Goal: Transaction & Acquisition: Purchase product/service

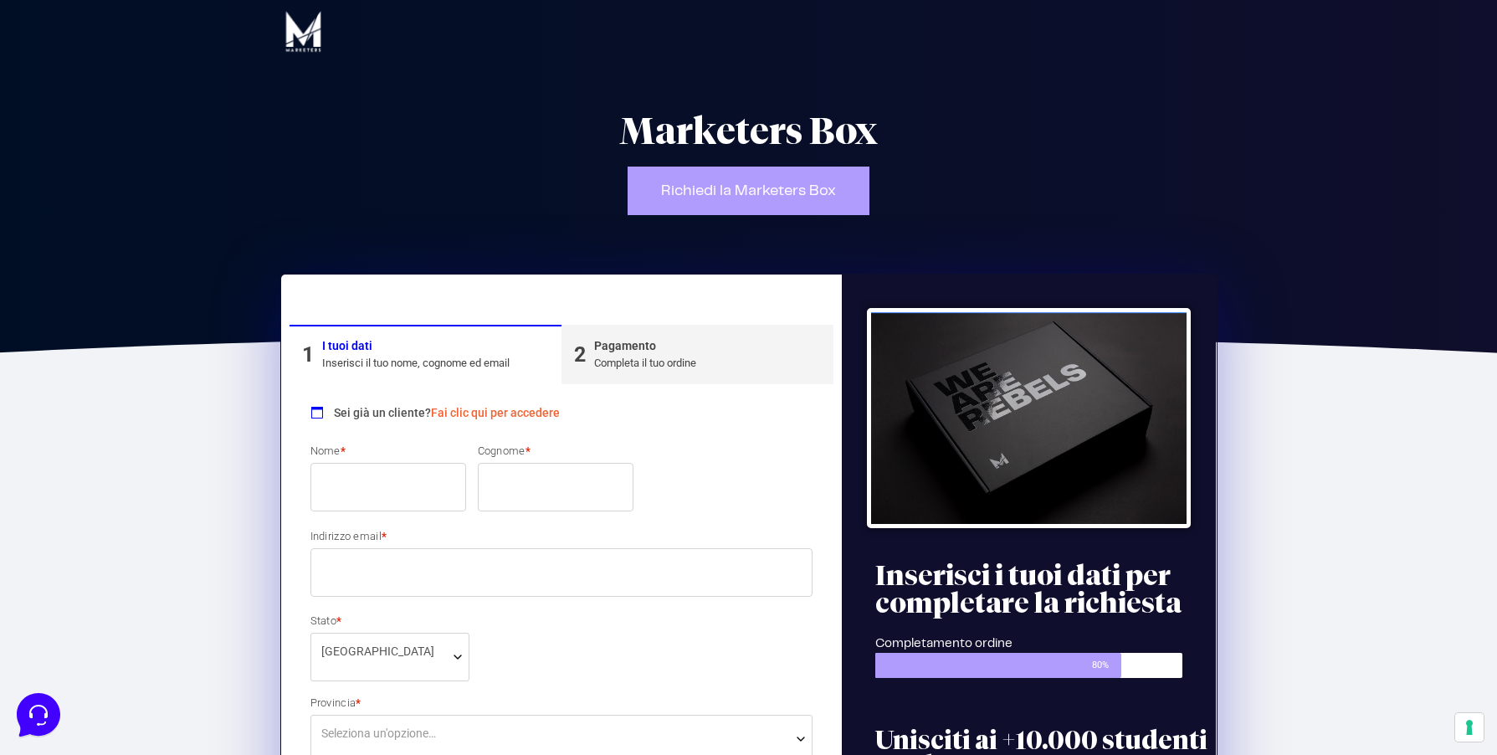
click at [341, 494] on input "Nome *" at bounding box center [388, 487] width 156 height 49
type input "Andrea"
click at [502, 497] on input "Cognome *" at bounding box center [556, 487] width 156 height 49
type input "Fiorin"
click at [414, 577] on input "Indirizzo email *" at bounding box center [561, 572] width 503 height 49
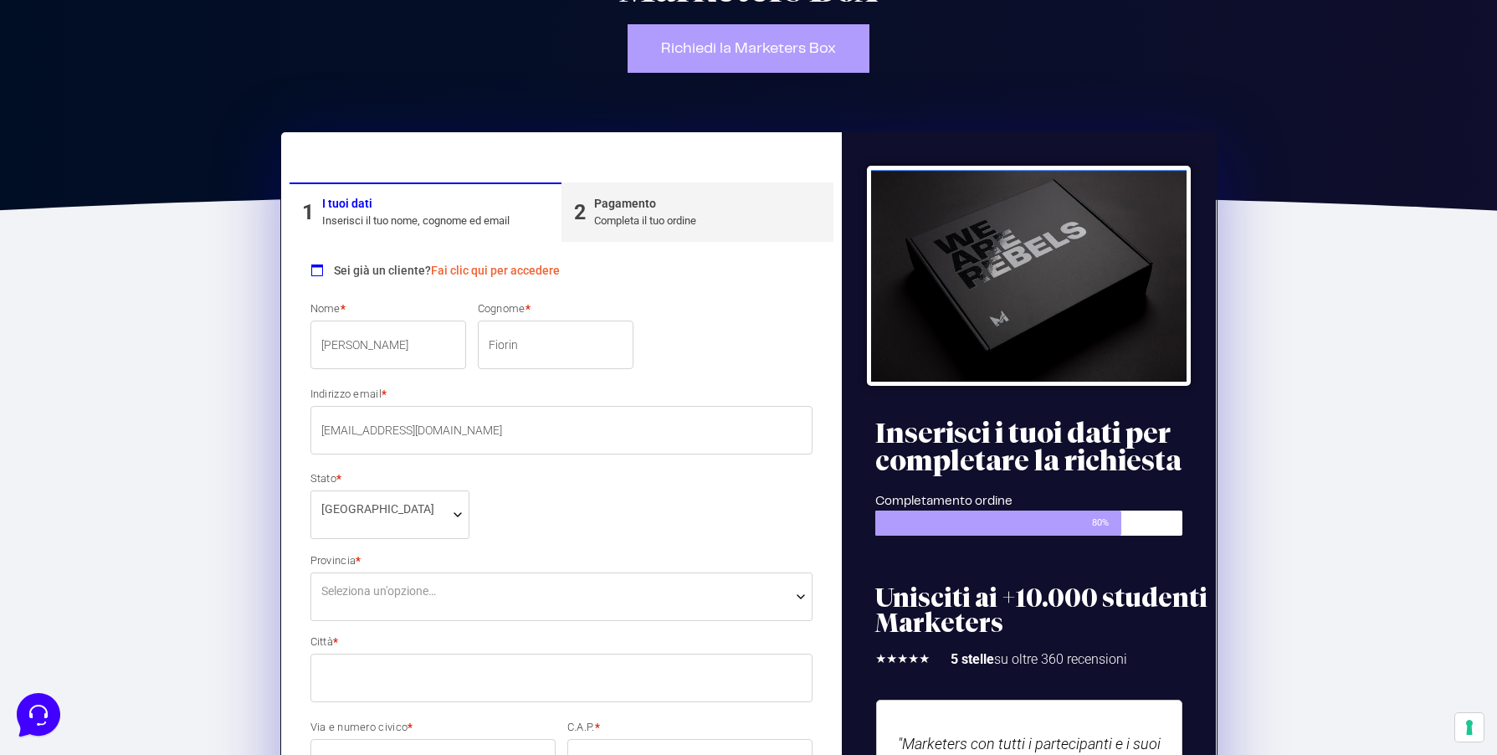
scroll to position [143, 0]
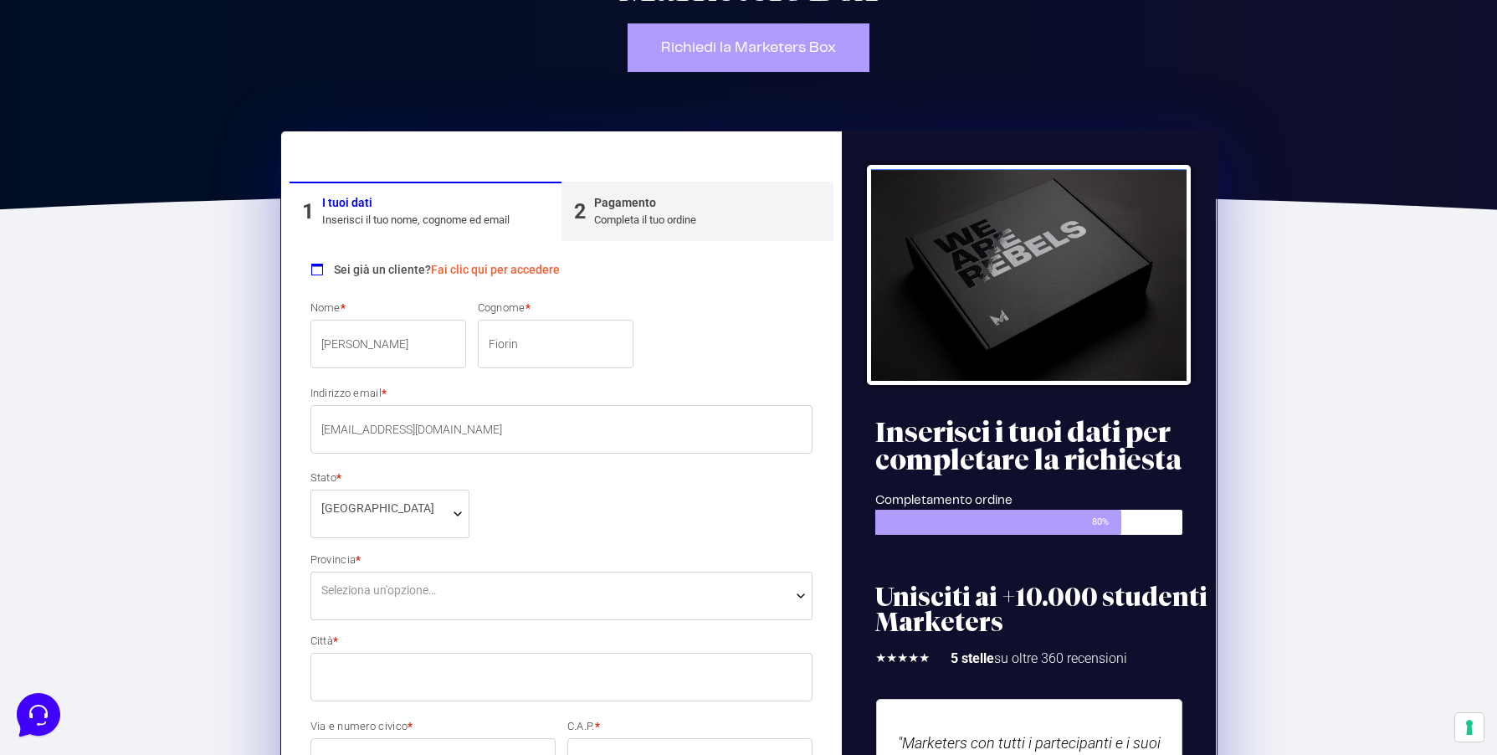
type input "[EMAIL_ADDRESS][DOMAIN_NAME]"
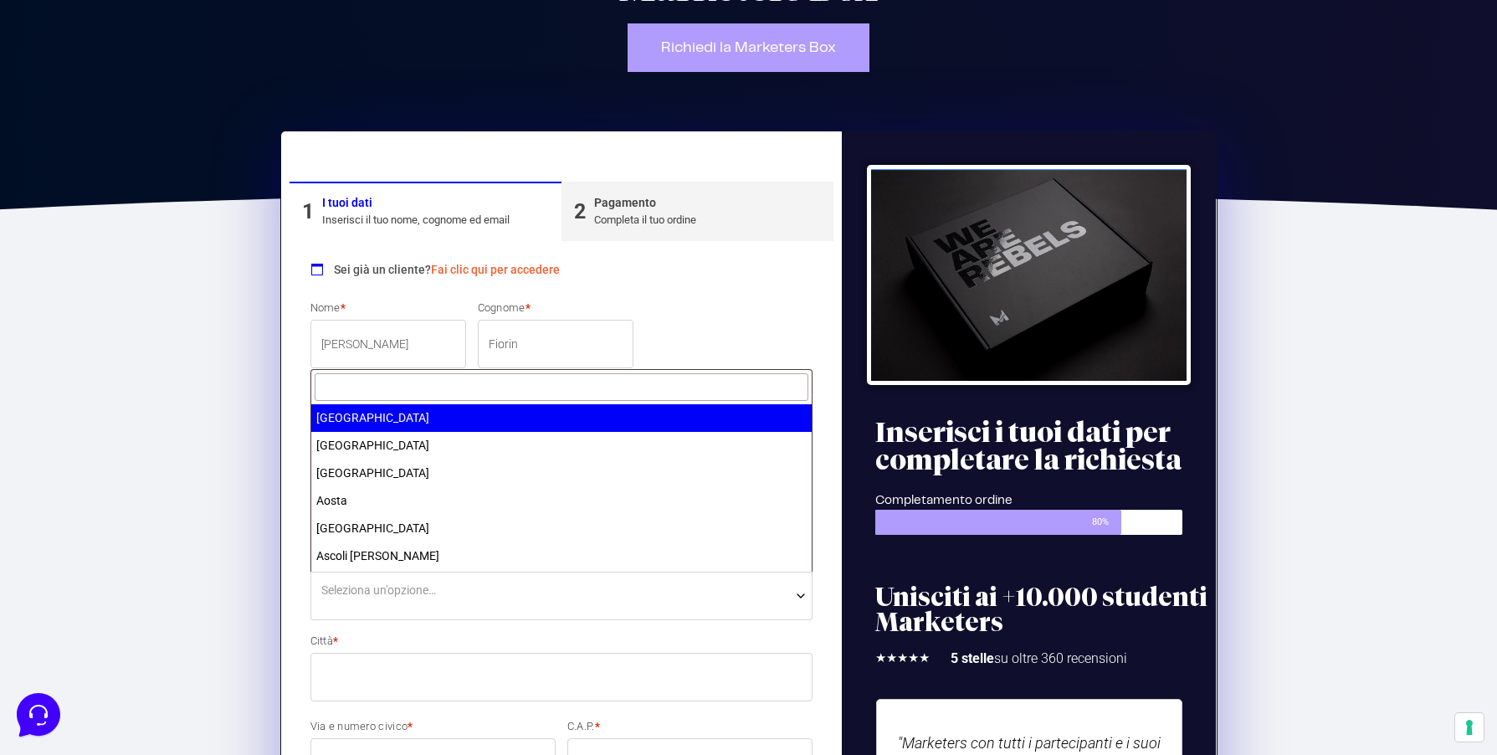
click at [428, 602] on span "Seleziona un'opzione…" at bounding box center [561, 596] width 503 height 49
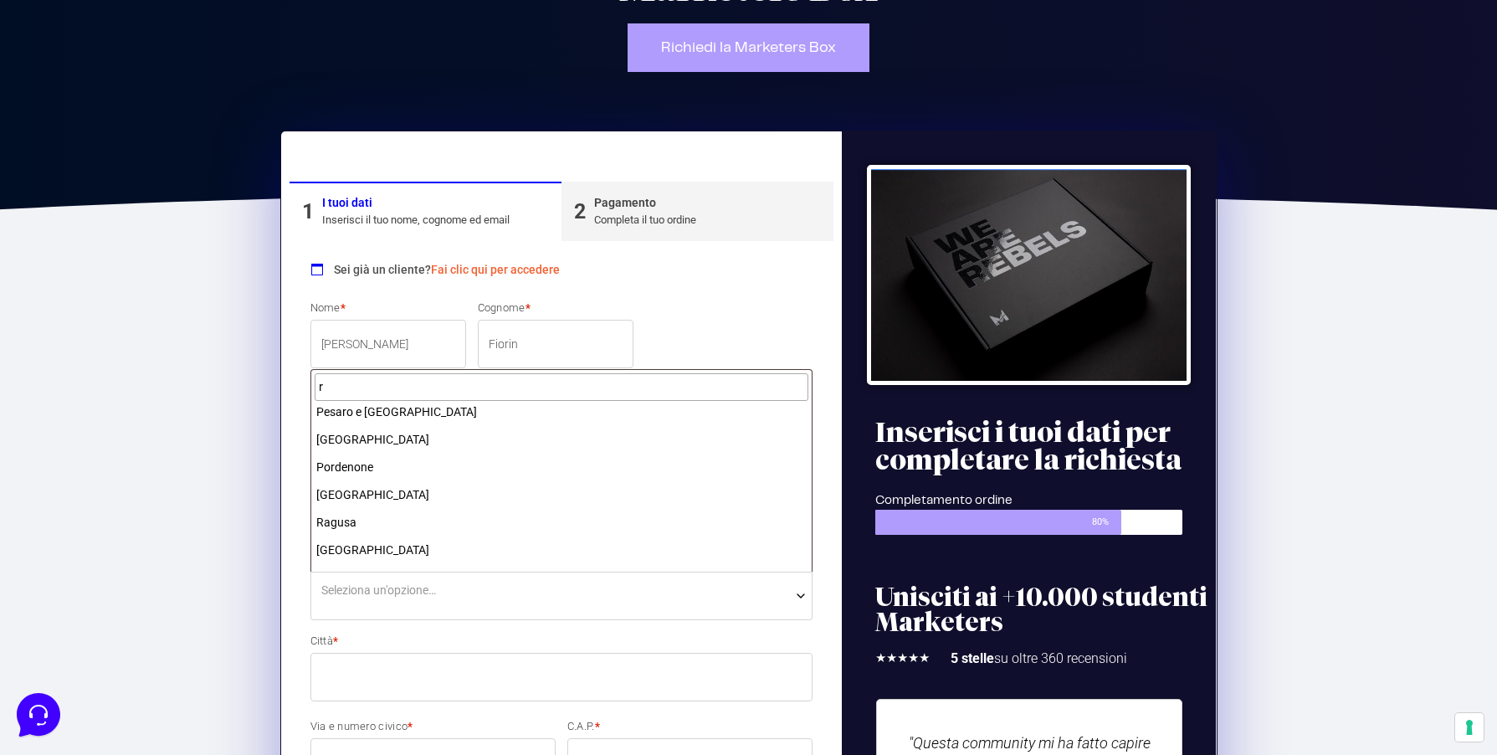
scroll to position [0, 0]
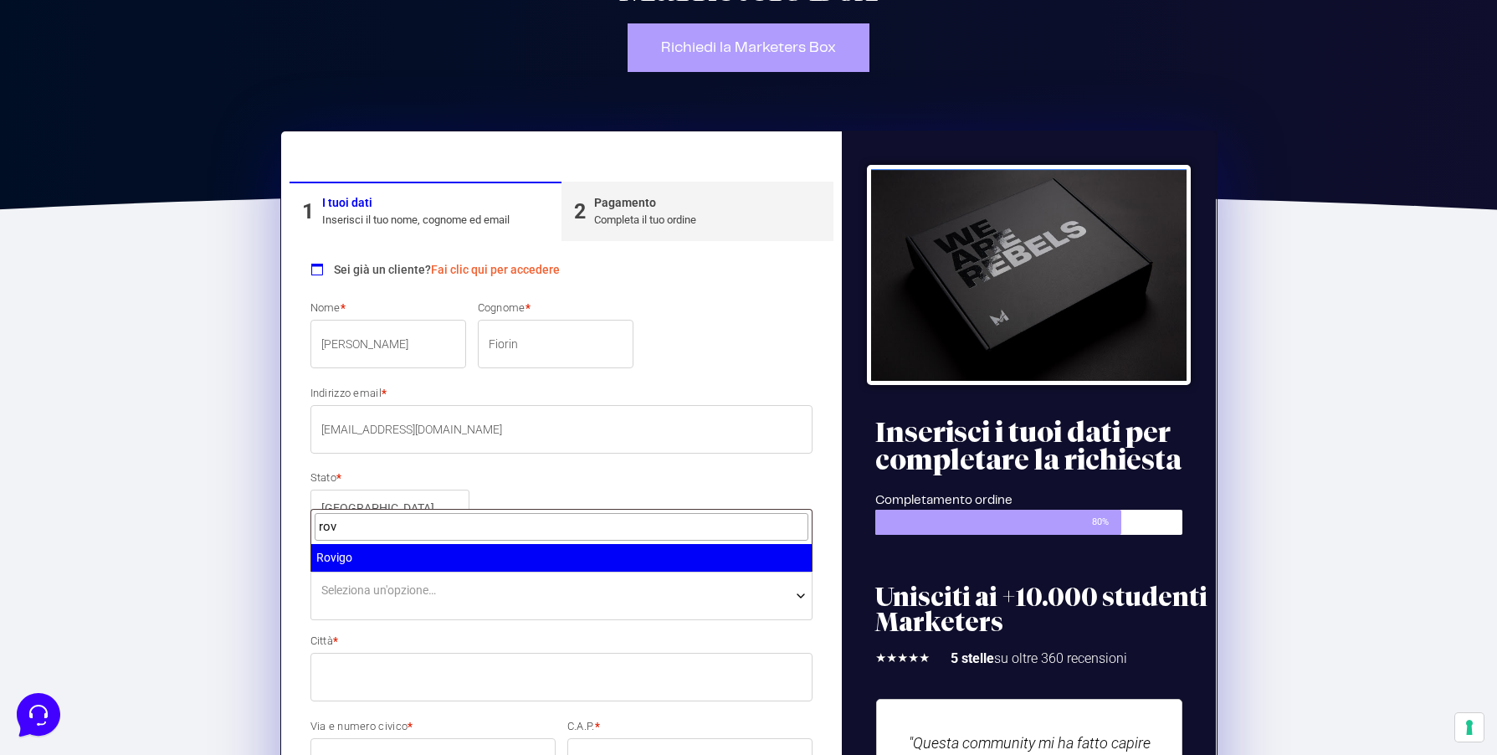
type input "rov"
select select "RO"
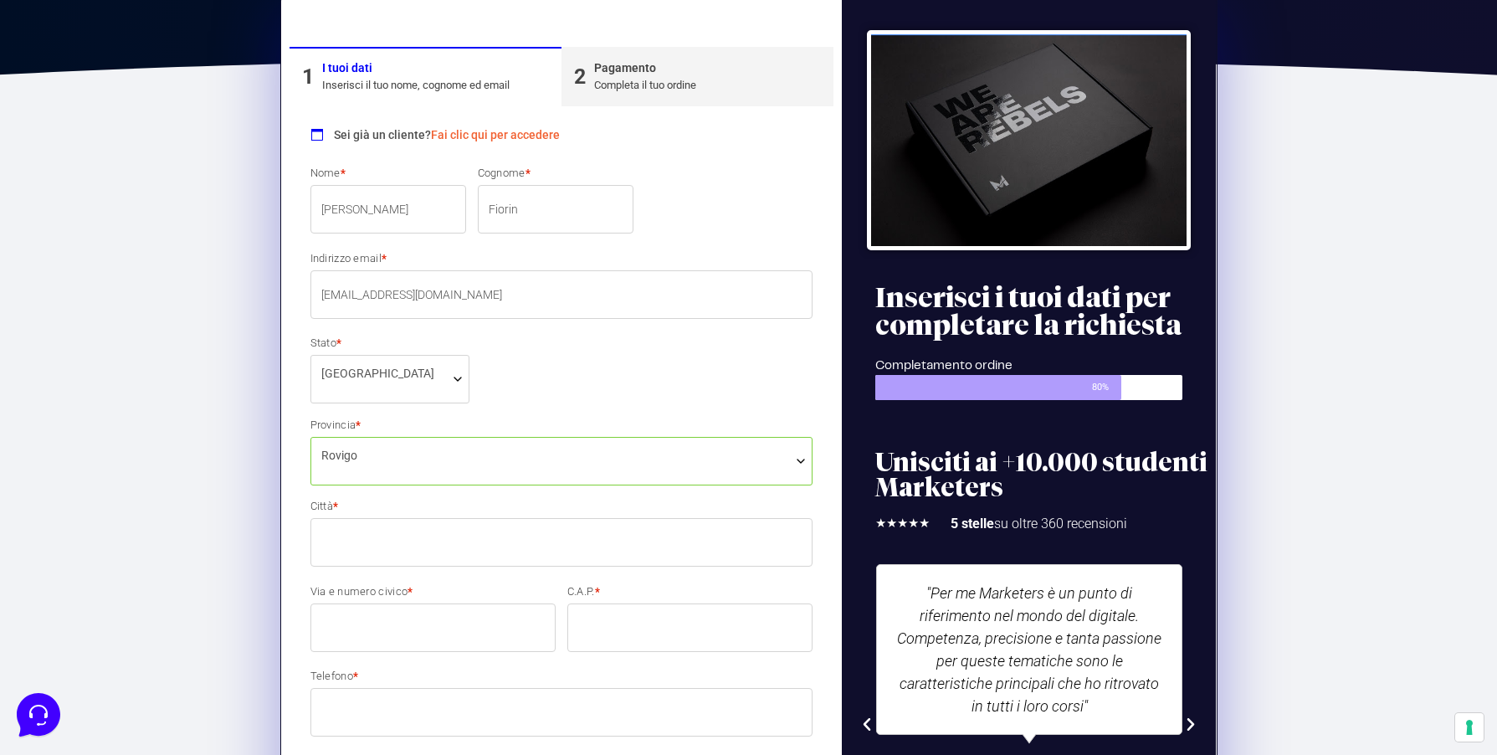
scroll to position [285, 0]
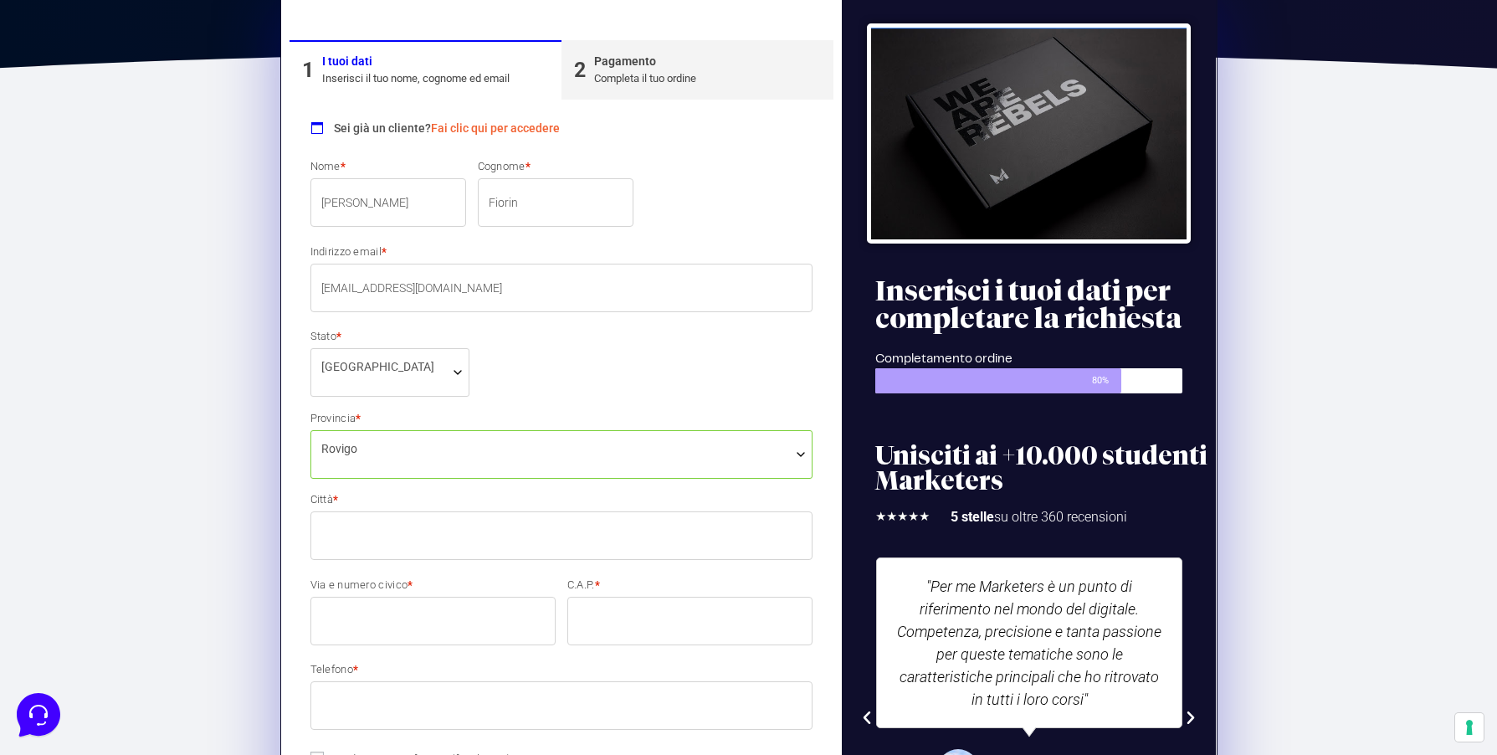
click at [353, 531] on input "Città *" at bounding box center [561, 535] width 503 height 49
type input "Rosolina"
click at [353, 624] on input "Via e numero civico *" at bounding box center [432, 621] width 245 height 49
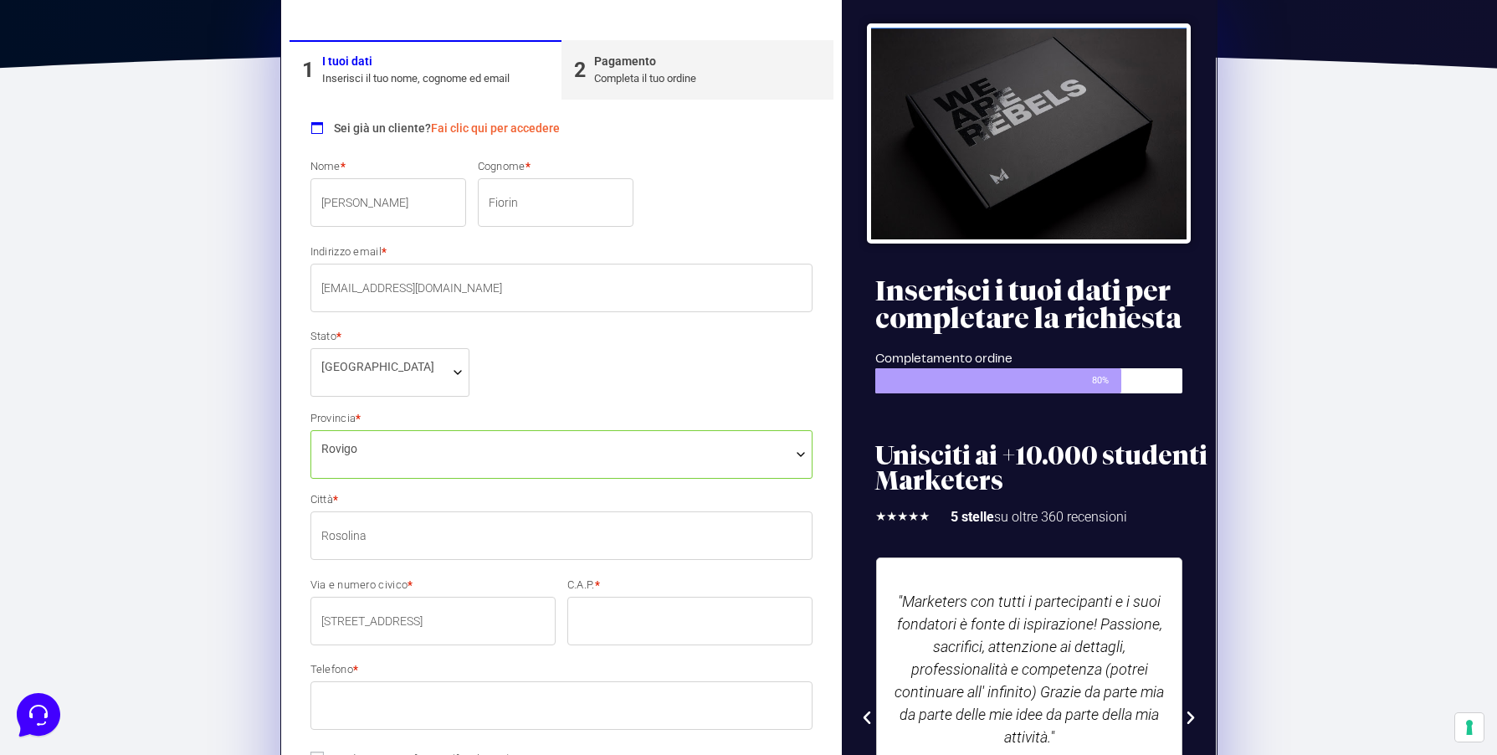
type input "[STREET_ADDRESS]"
click at [584, 608] on input "C.A.P. *" at bounding box center [689, 621] width 245 height 49
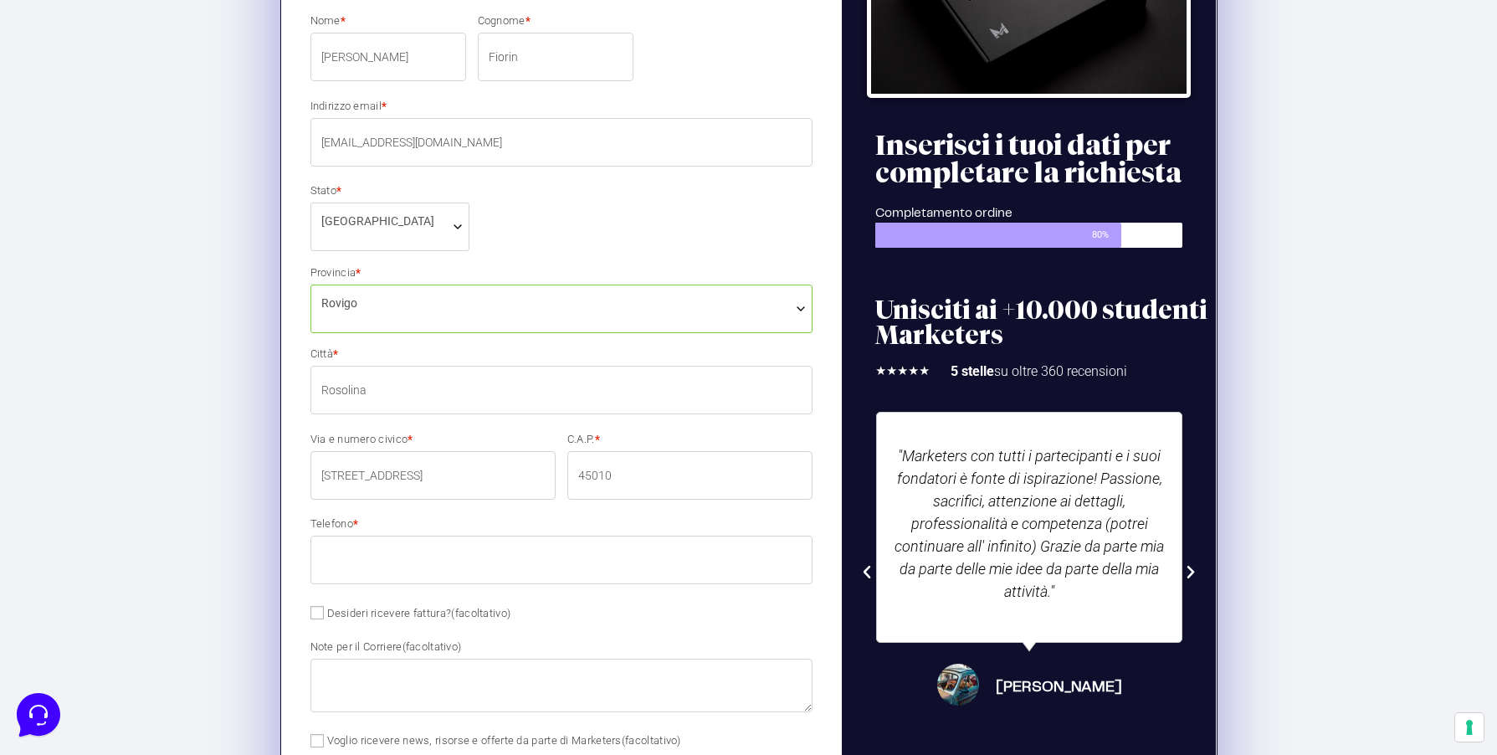
scroll to position [439, 0]
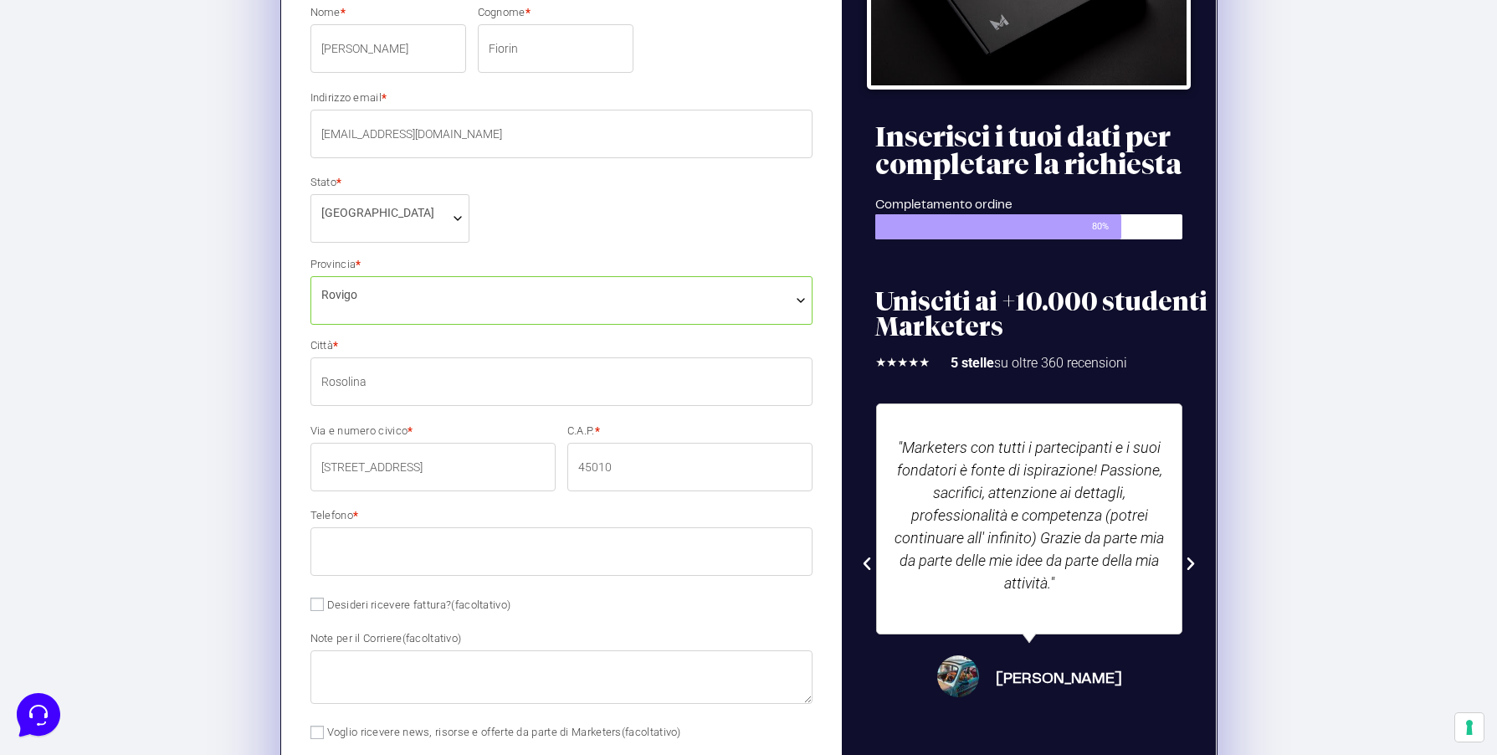
type input "45010"
click at [362, 551] on input "Telefono *" at bounding box center [561, 551] width 503 height 49
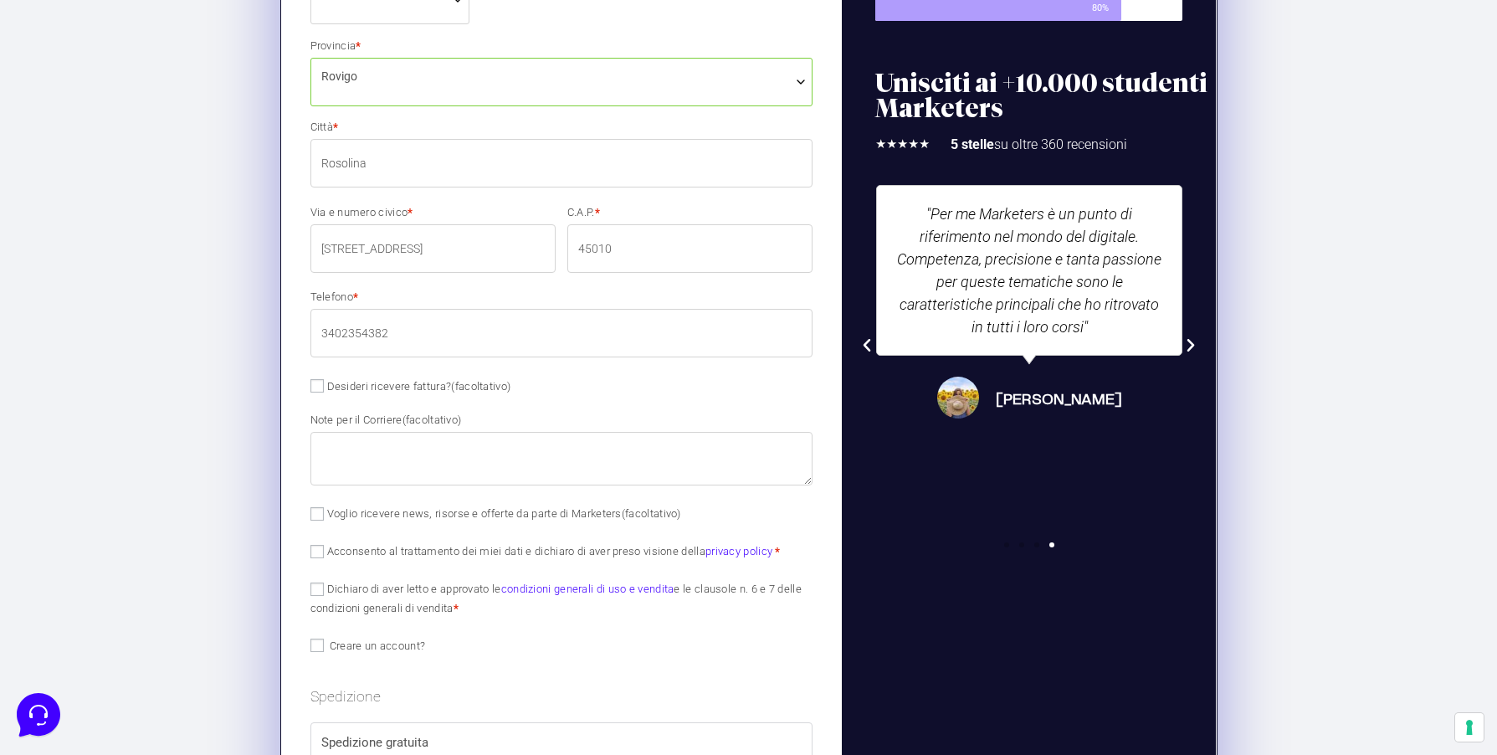
scroll to position [721, 0]
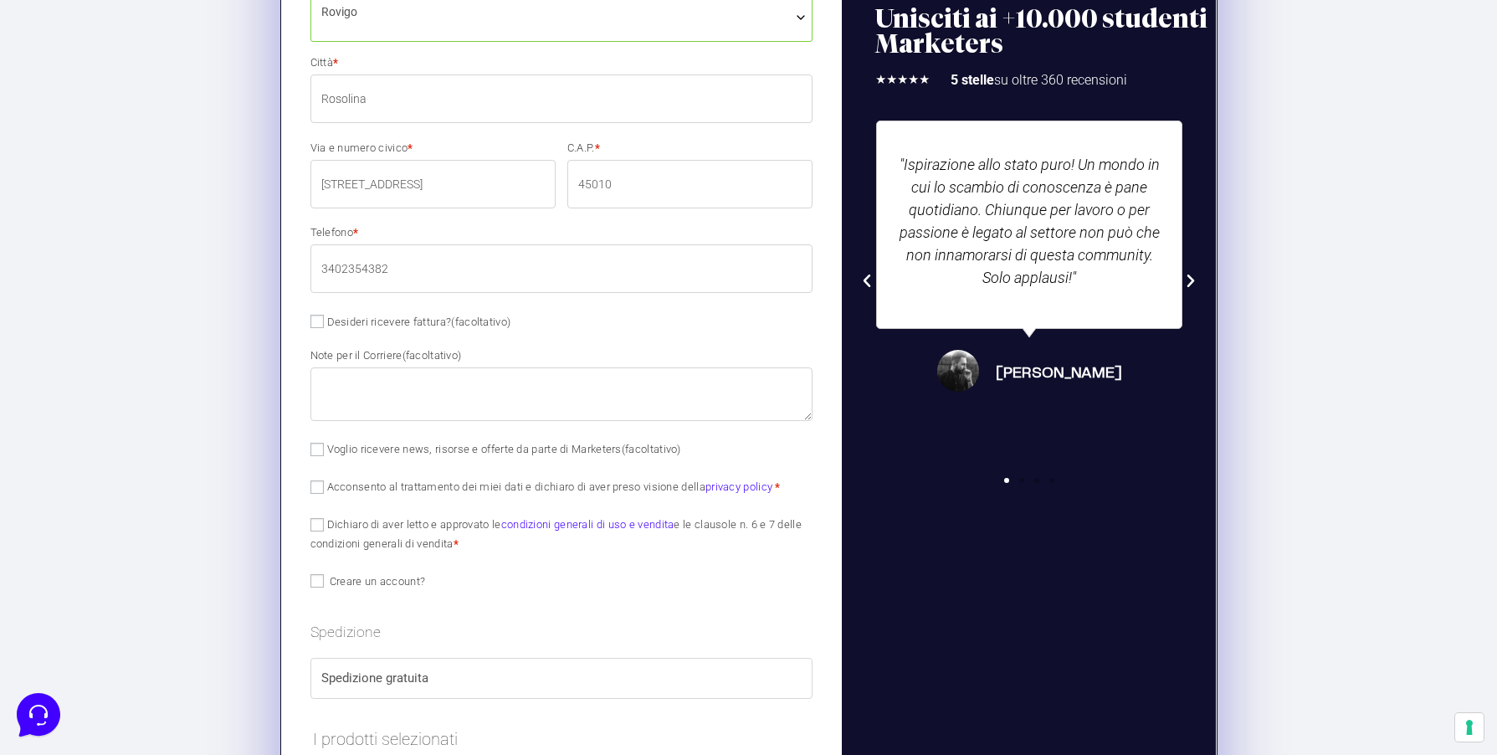
type input "3402354382"
click at [316, 523] on input "Dichiaro di aver letto e approvato le condizioni generali di uso e vendita e le…" at bounding box center [316, 524] width 13 height 13
checkbox input "true"
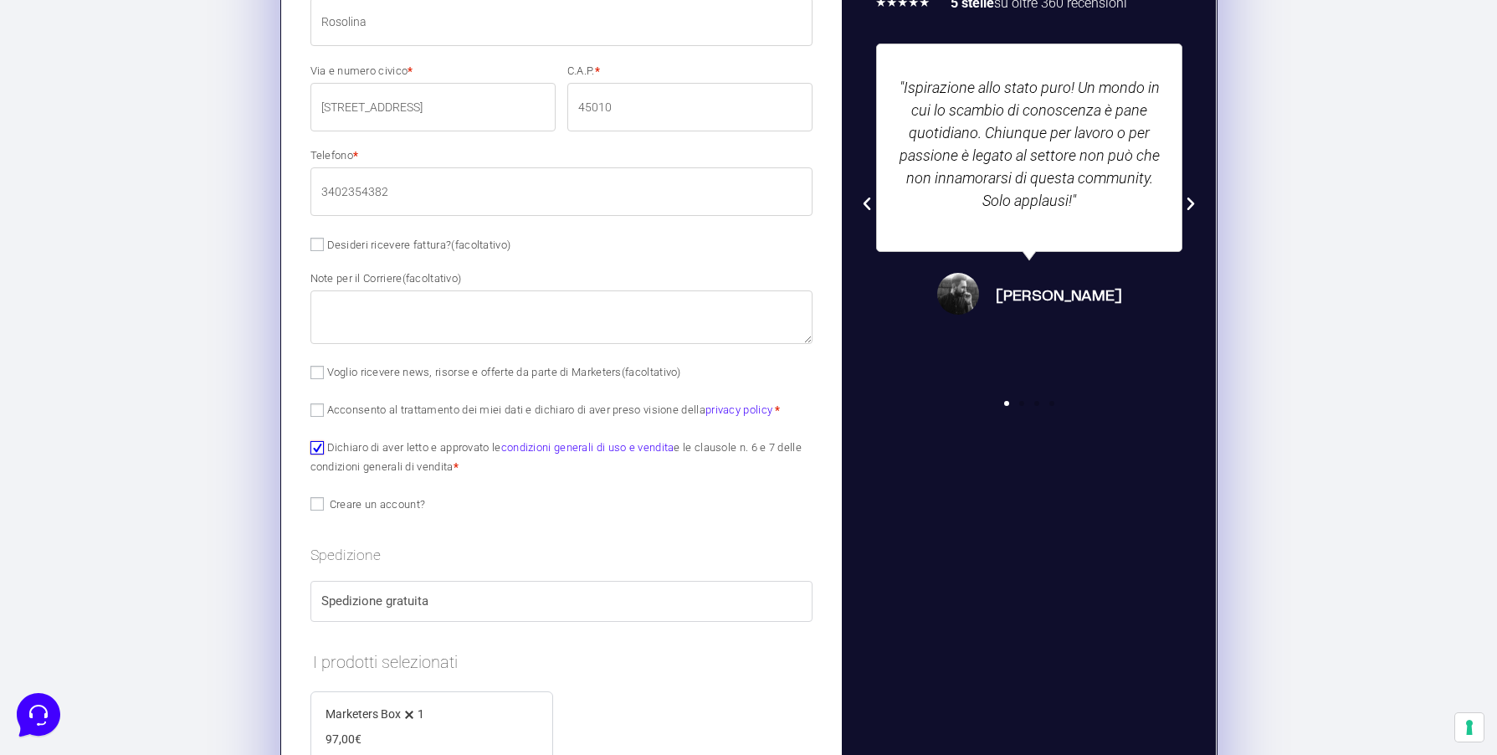
scroll to position [799, 0]
click at [317, 504] on input "Creare un account?" at bounding box center [316, 502] width 13 height 13
checkbox input "true"
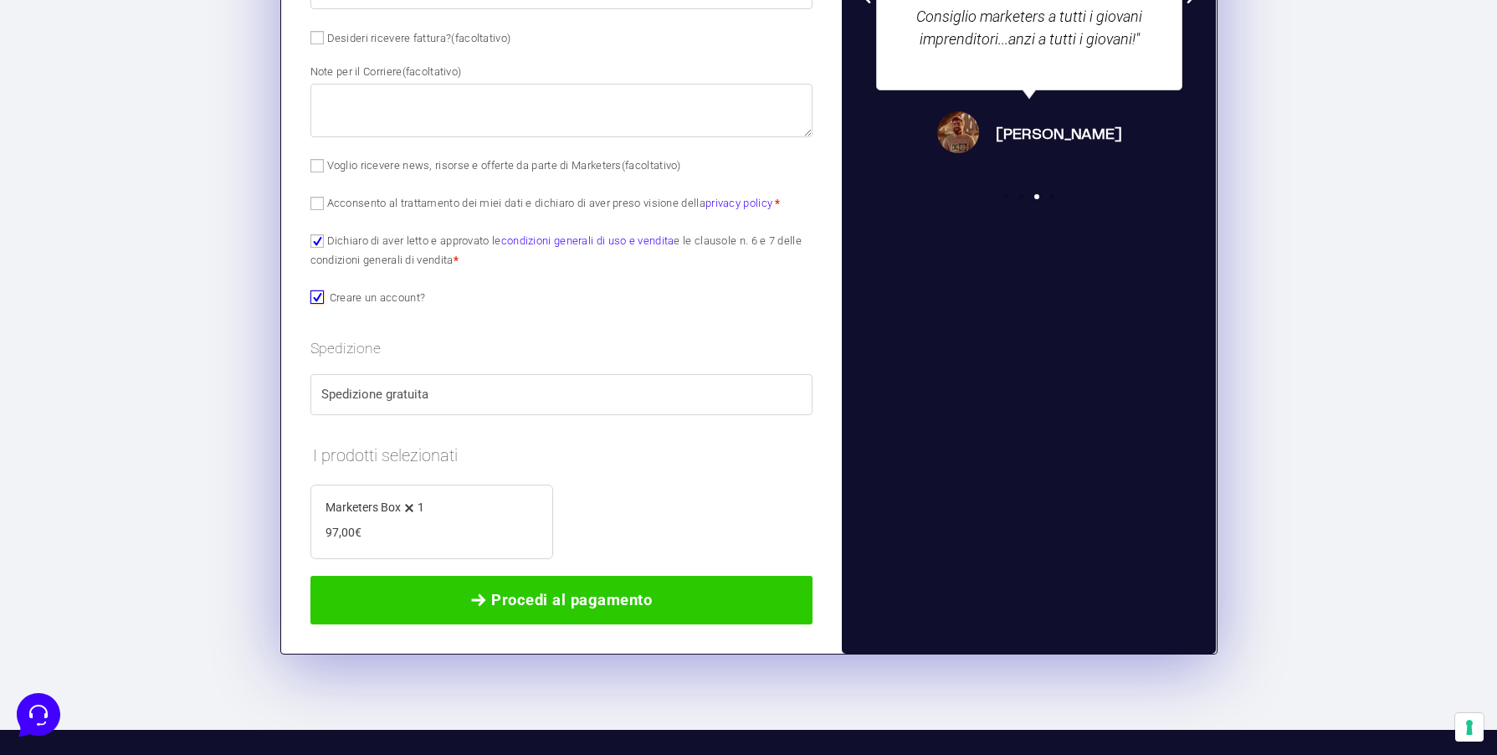
scroll to position [1043, 0]
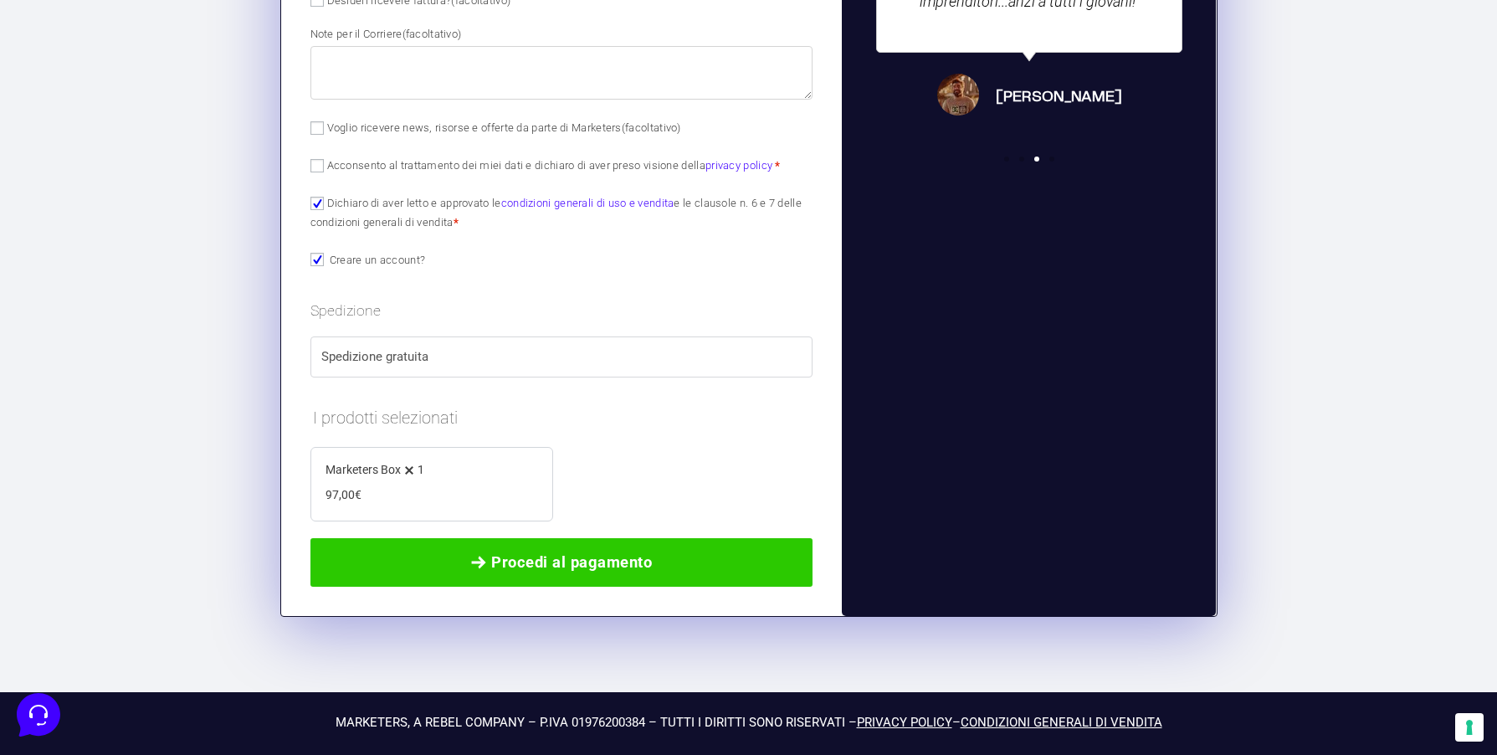
drag, startPoint x: 401, startPoint y: 500, endPoint x: 417, endPoint y: 509, distance: 18.4
click at [402, 500] on div "Marketers Box 1 − 1 + 97,00 €" at bounding box center [432, 481] width 213 height 44
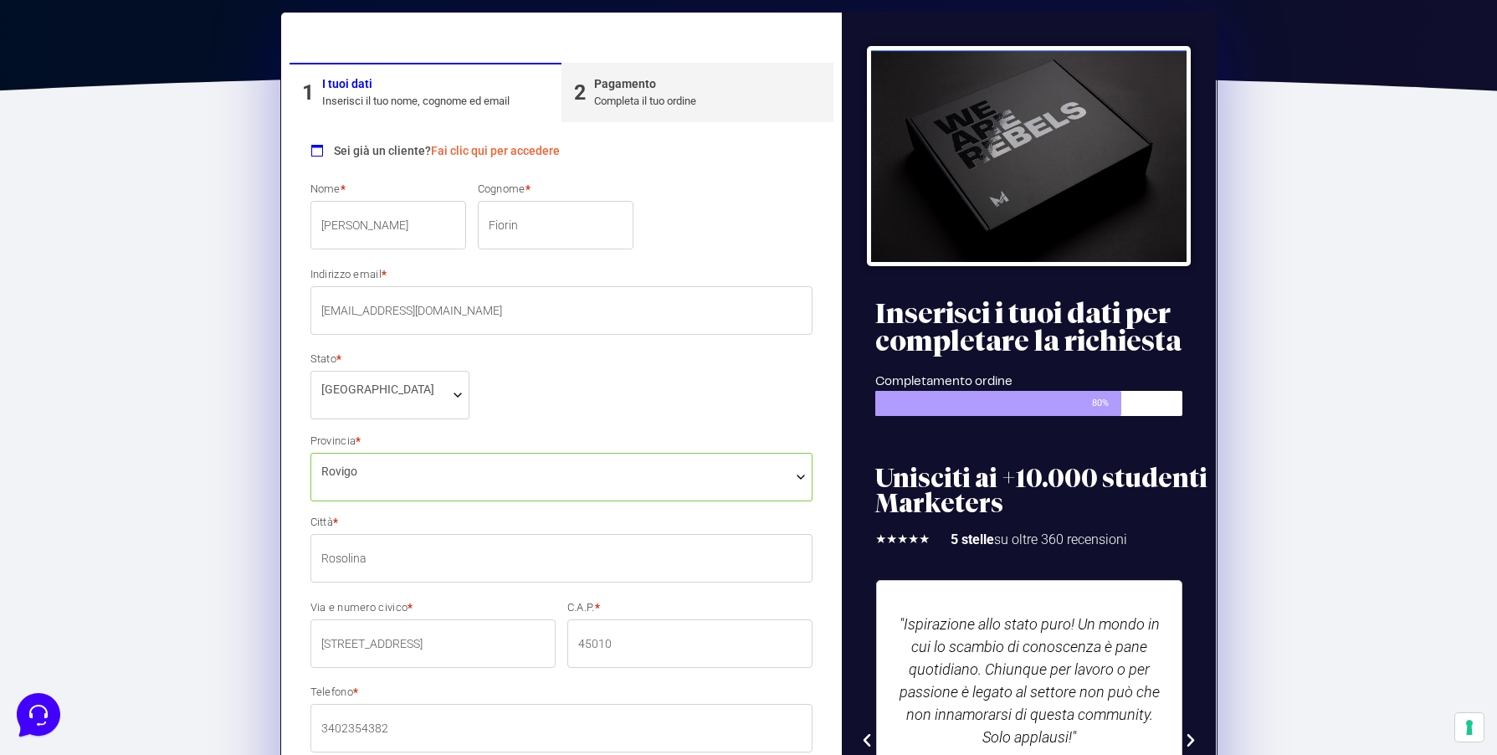
scroll to position [256, 0]
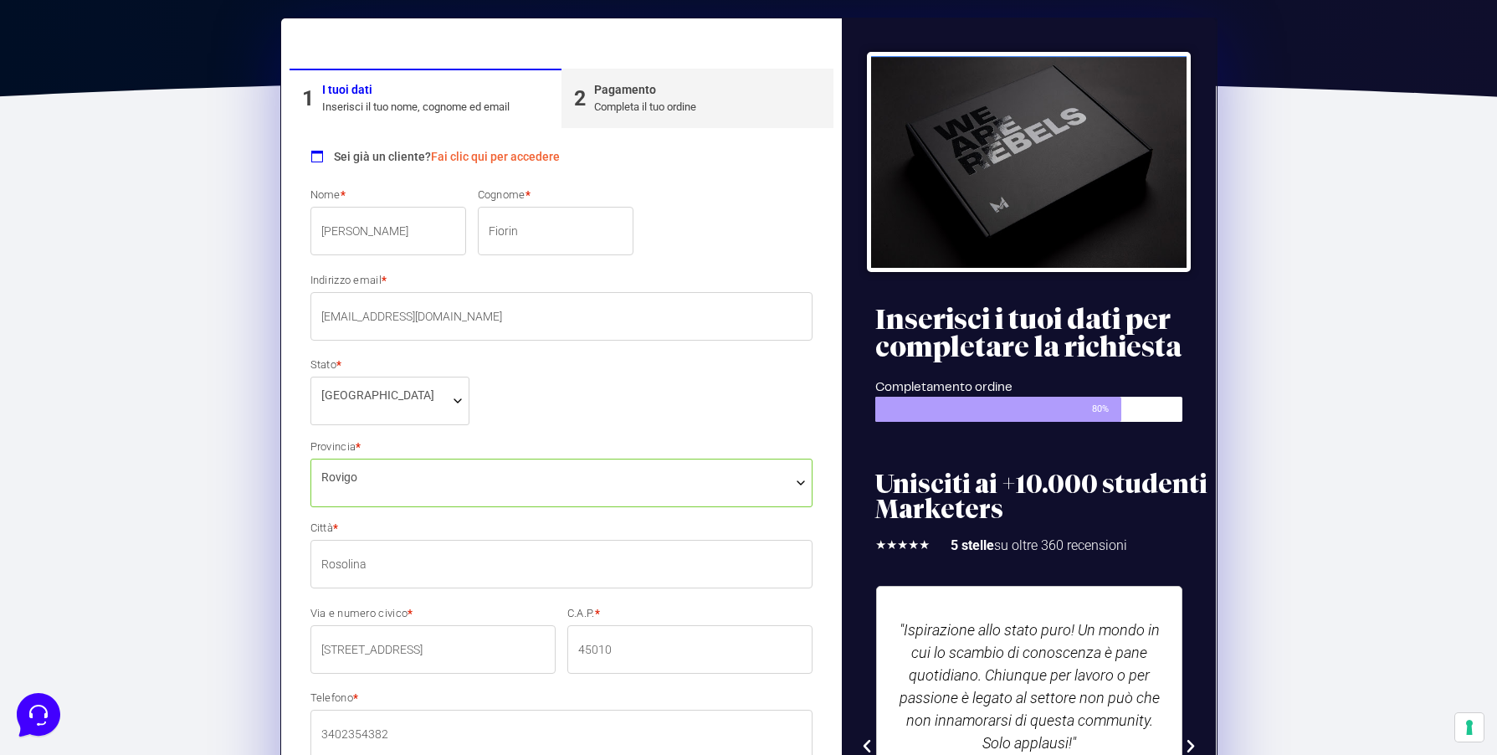
click at [465, 156] on link "Fai clic qui per accedere" at bounding box center [495, 156] width 129 height 13
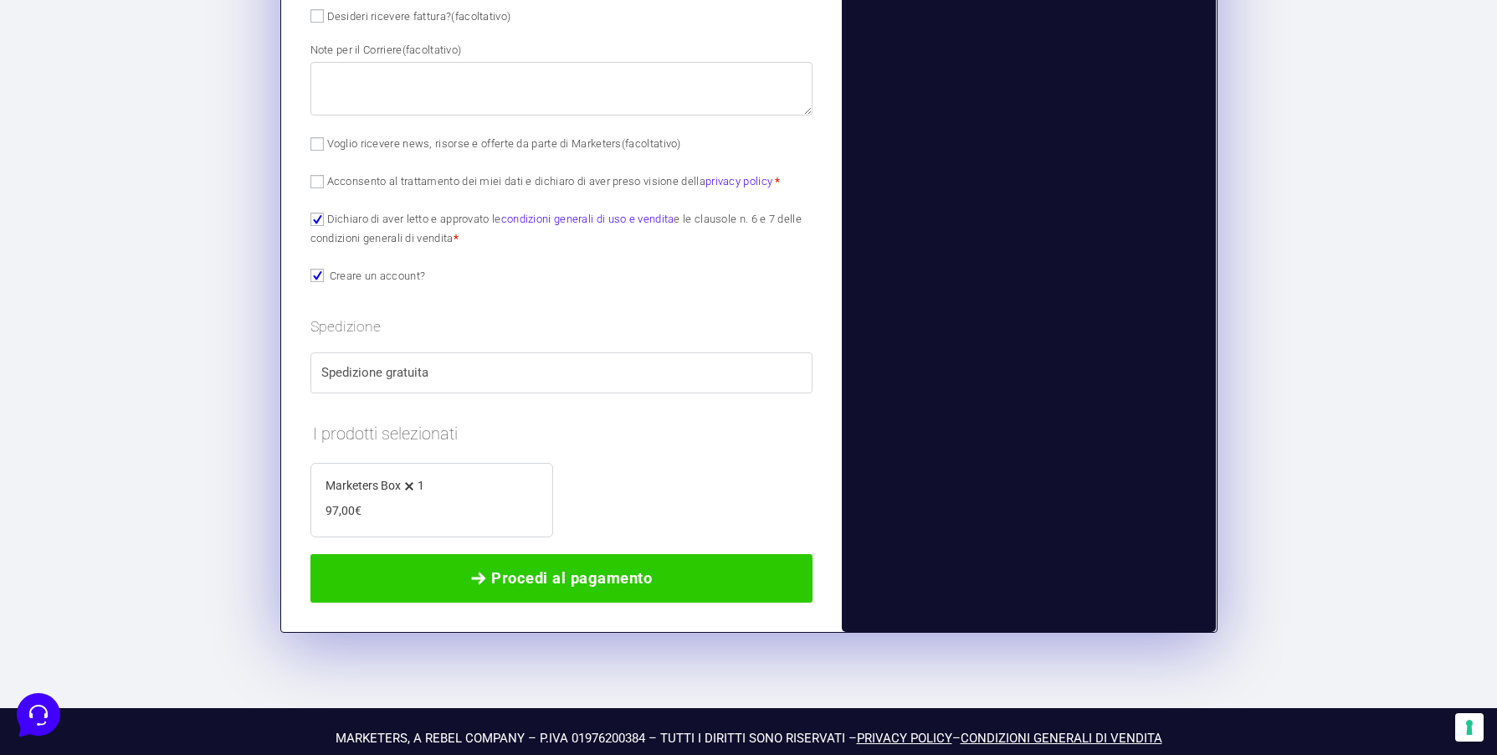
scroll to position [1389, 0]
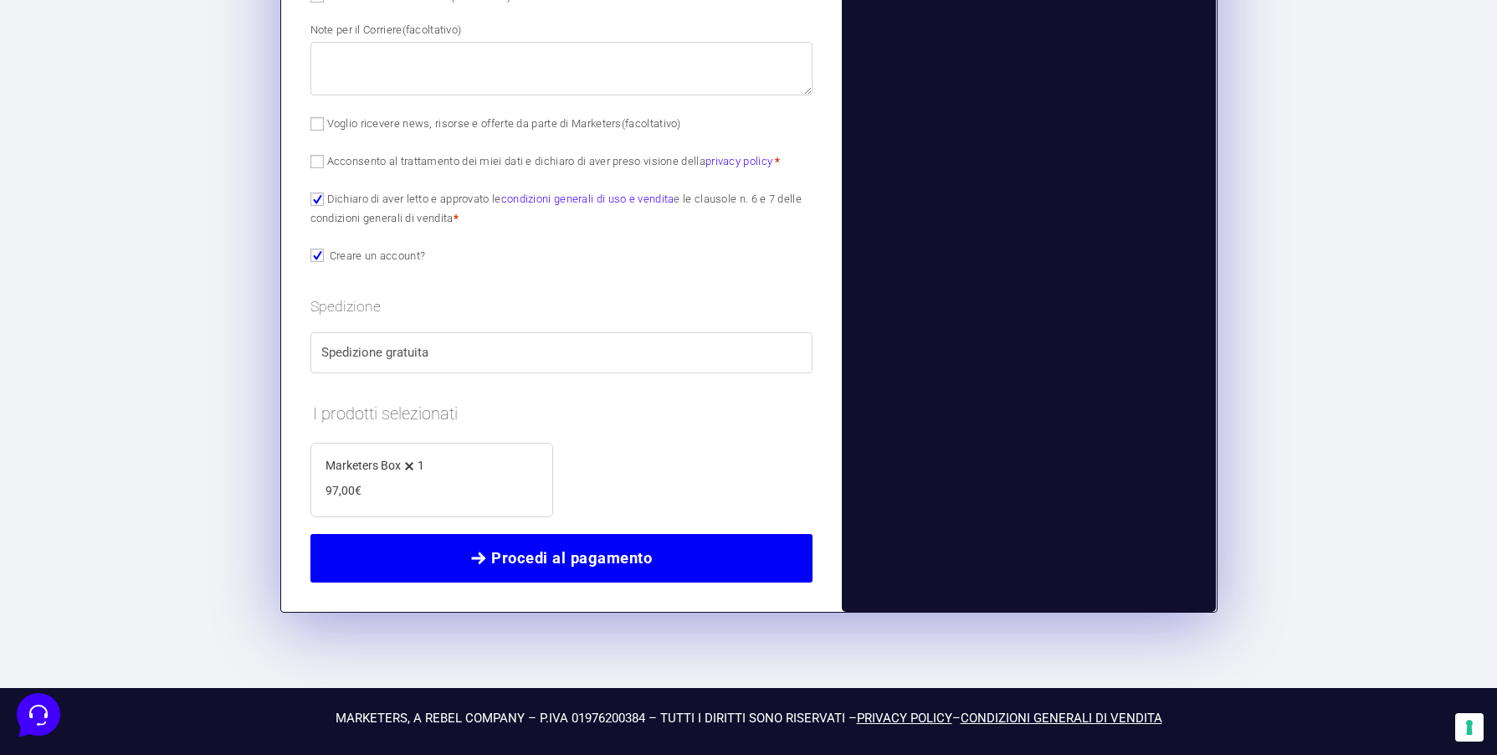
click at [536, 555] on span "Procedi al pagamento" at bounding box center [571, 558] width 161 height 23
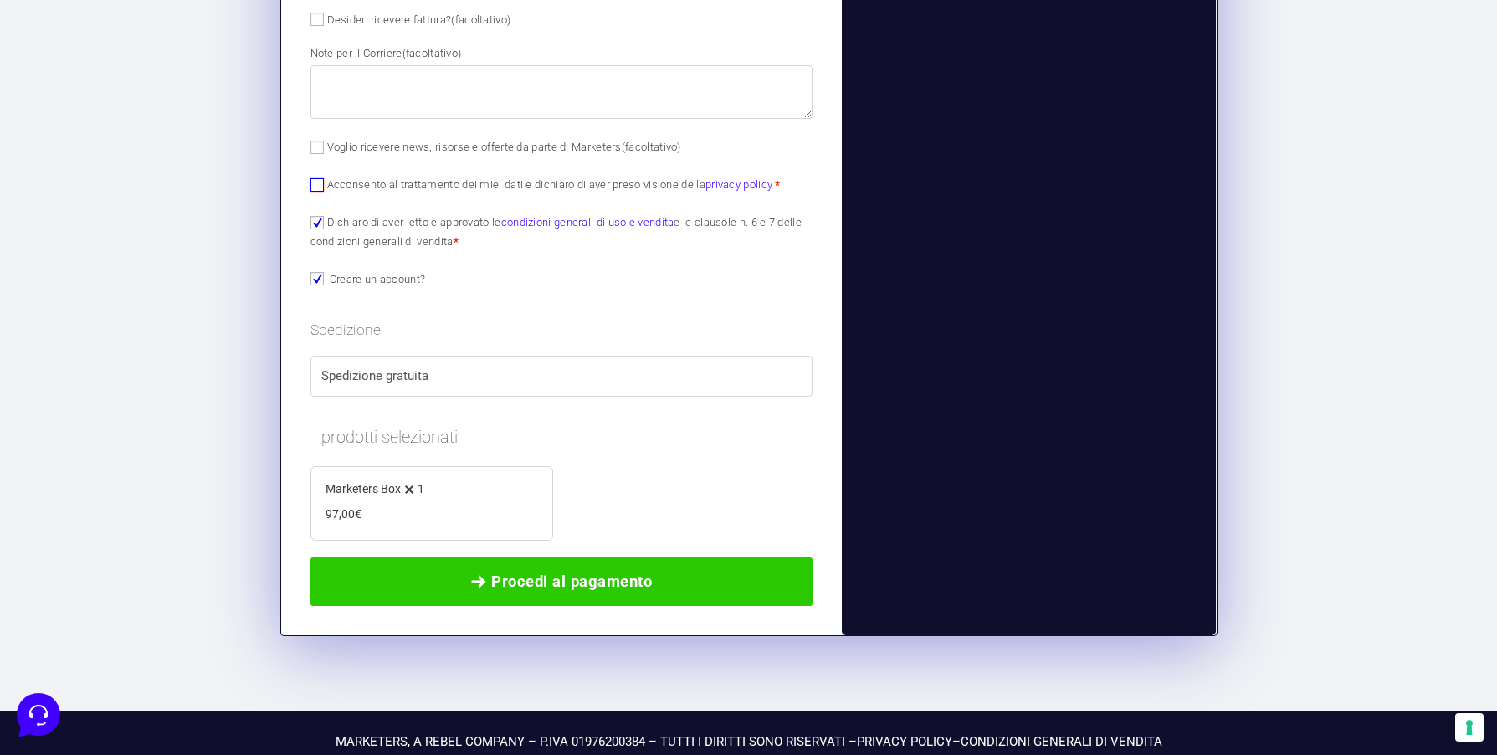
scroll to position [1369, 0]
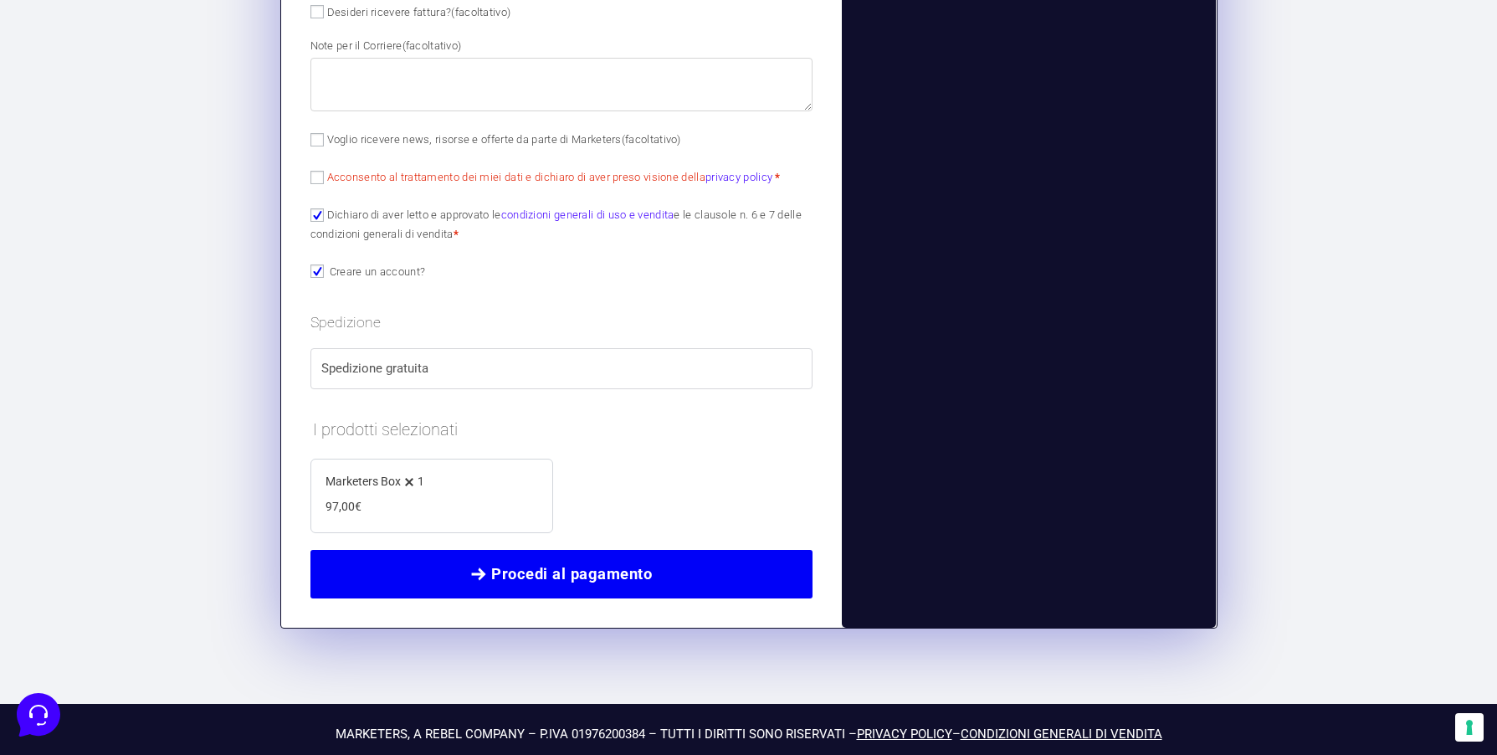
click at [521, 585] on link "Procedi al pagamento" at bounding box center [561, 574] width 503 height 49
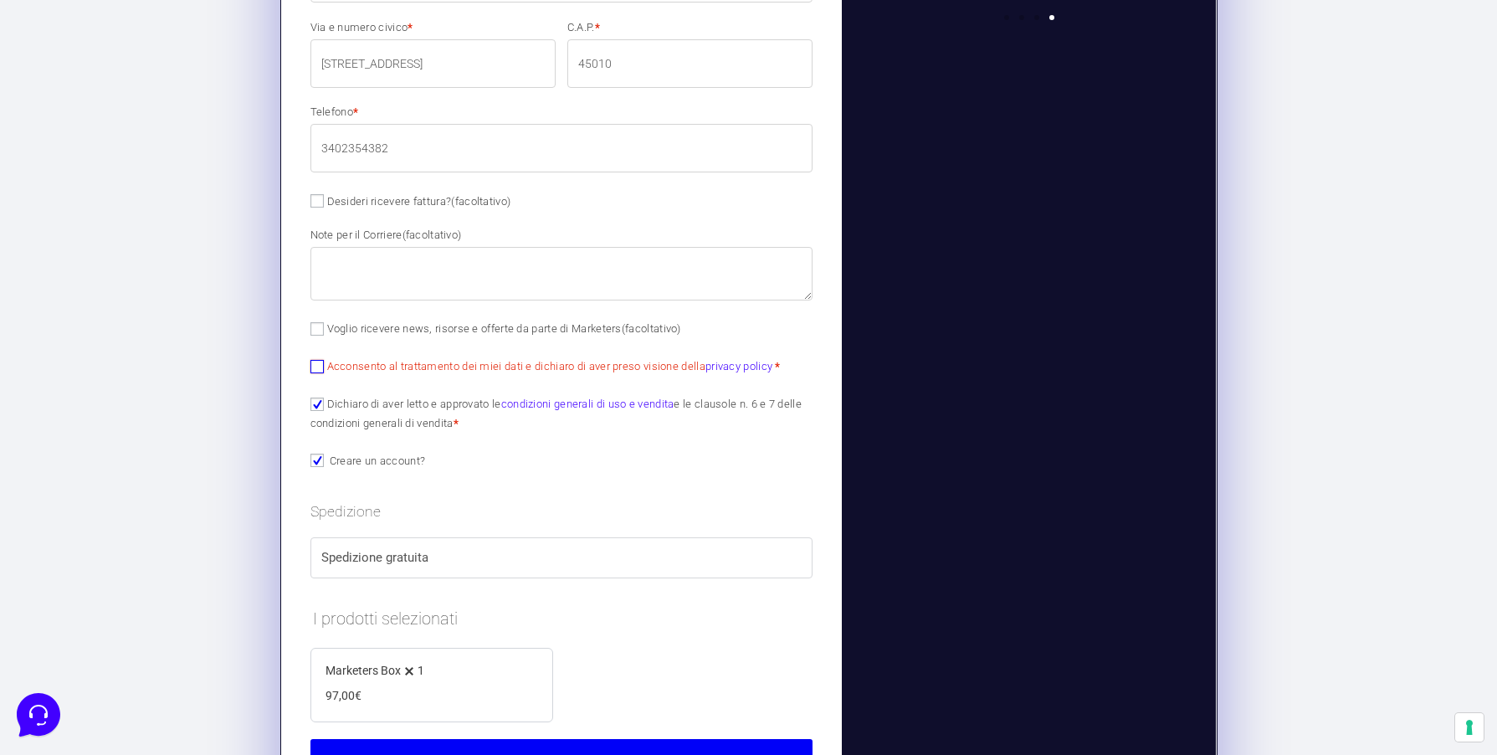
scroll to position [1163, 0]
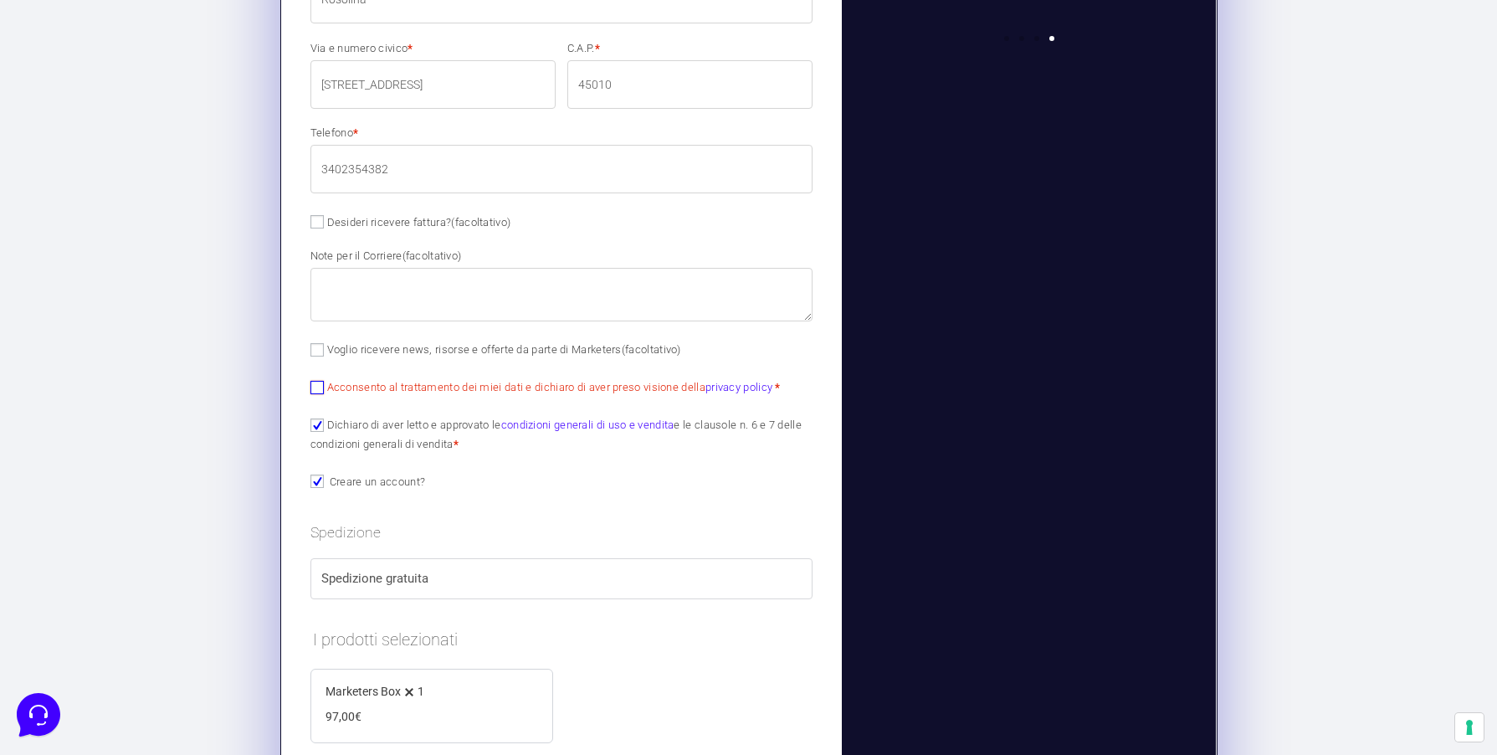
click at [317, 386] on input "Acconsento al trattamento dei miei dati e dichiaro di aver preso visione della …" at bounding box center [316, 387] width 13 height 13
checkbox input "true"
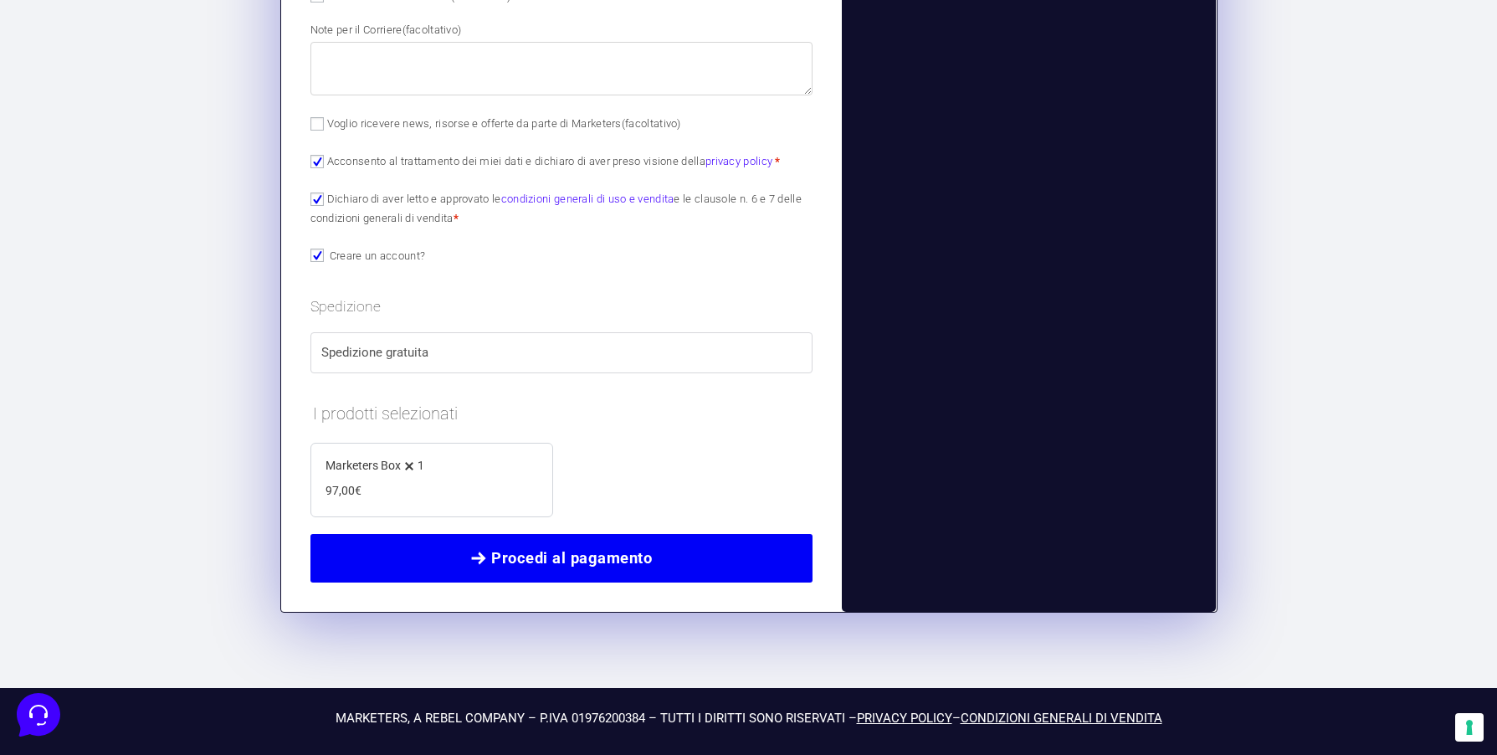
click at [527, 557] on span "Procedi al pagamento" at bounding box center [571, 558] width 161 height 23
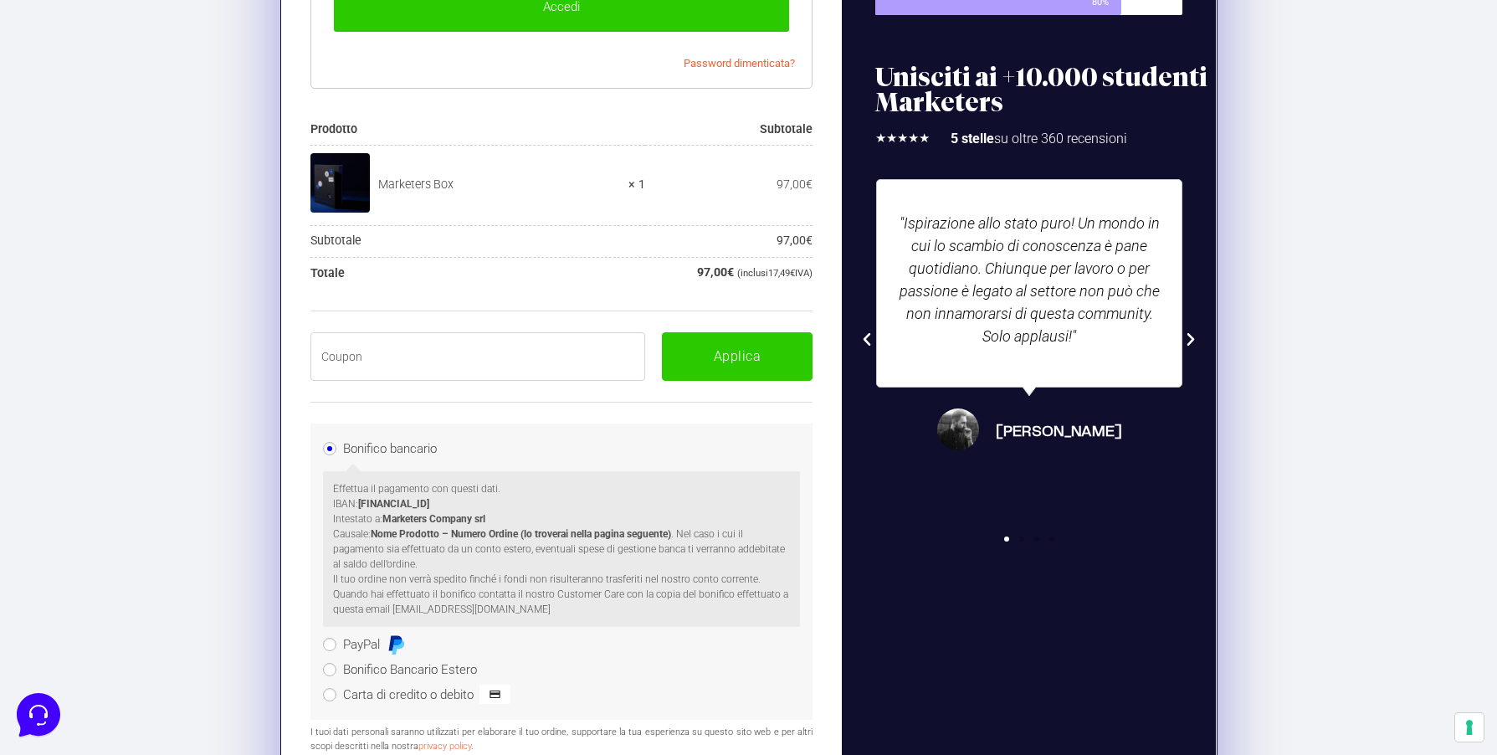
scroll to position [665, 0]
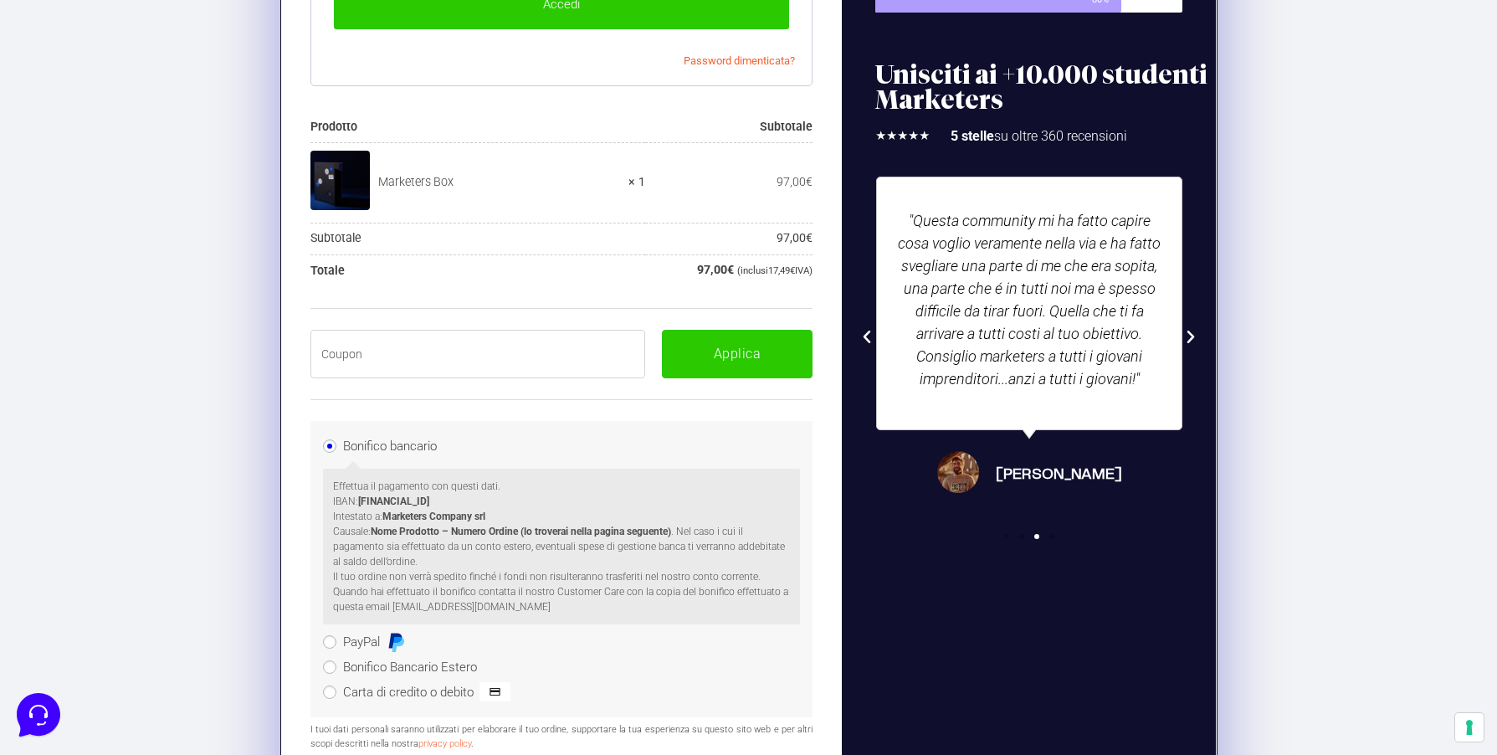
click at [353, 352] on input "text" at bounding box center [478, 354] width 336 height 49
paste input "BOXPRO100OFF"
type input "BOXPRO100OFF"
click at [747, 354] on button "Applica" at bounding box center [737, 354] width 151 height 49
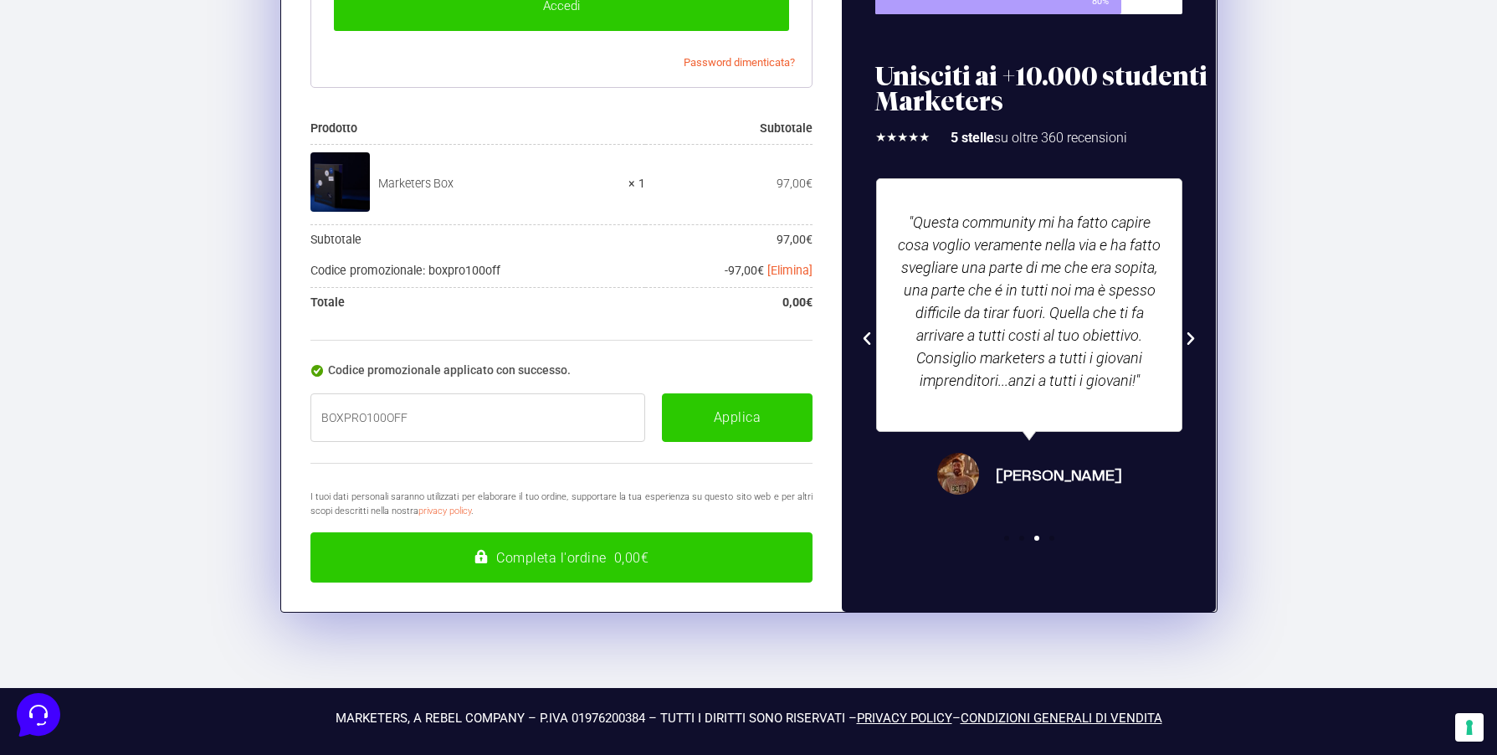
scroll to position [664, 0]
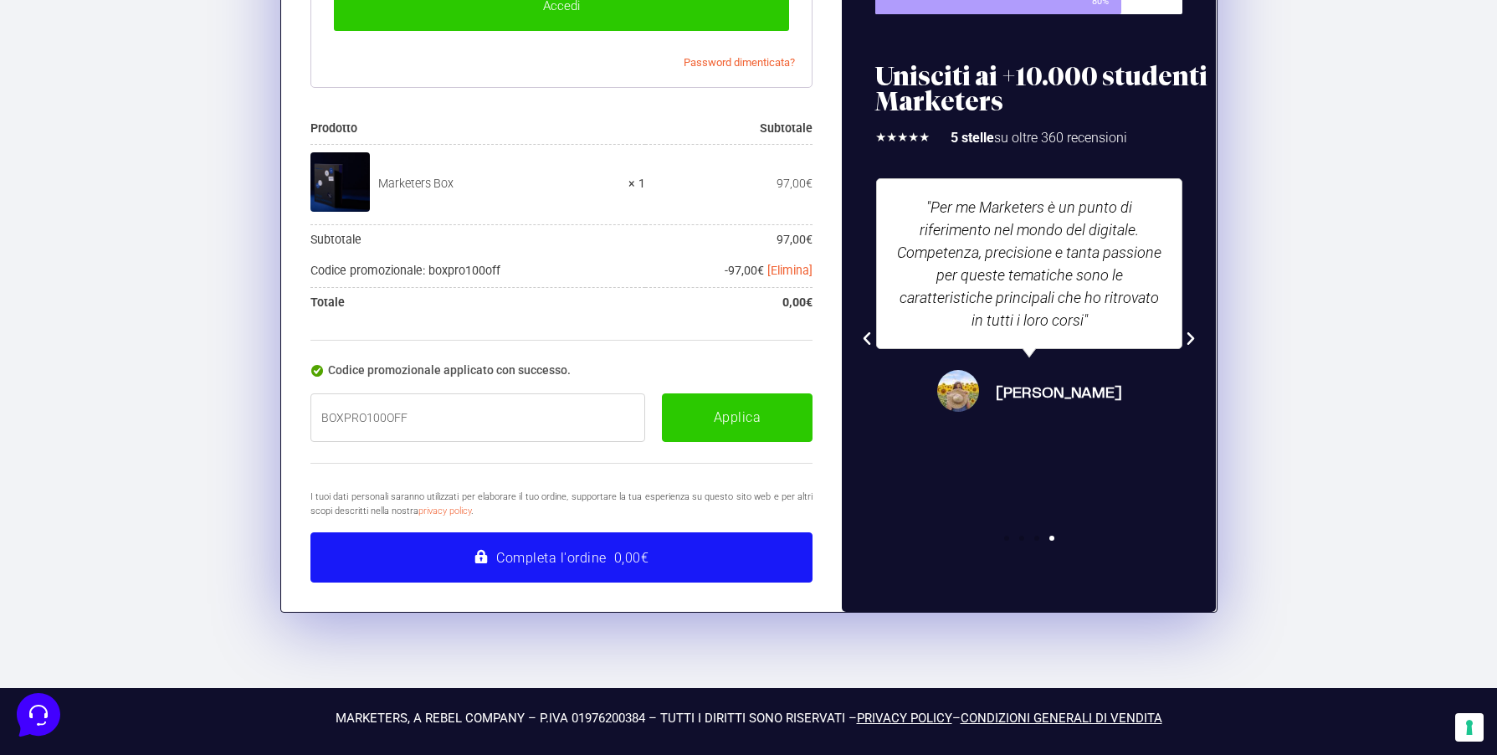
click at [557, 561] on button "Completa l'ordine 0,00€" at bounding box center [561, 557] width 503 height 50
